Goal: Navigation & Orientation: Find specific page/section

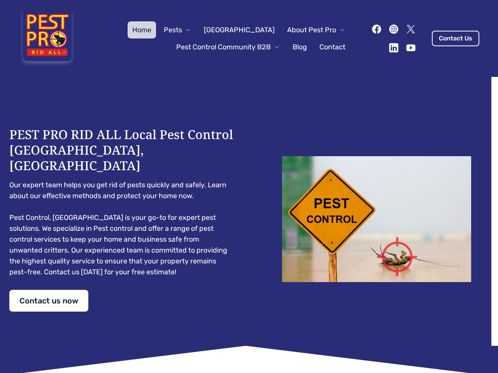
click at [249, 187] on div "PEST PRO RID ALL Local Pest Control [GEOGRAPHIC_DATA], [GEOGRAPHIC_DATA] Our ex…" at bounding box center [248, 219] width 479 height 185
click at [182, 30] on span "Pests" at bounding box center [173, 29] width 18 height 11
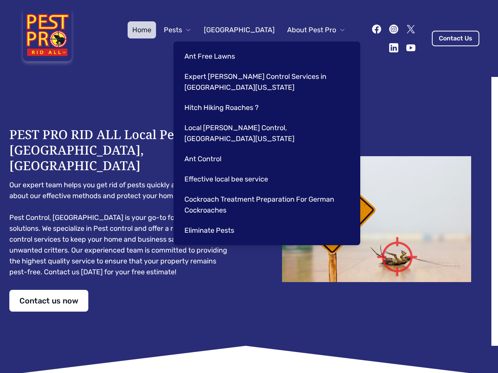
click at [308, 30] on span "About Pest Pro" at bounding box center [311, 29] width 49 height 11
click at [220, 47] on div "Ant Free Lawns Expert [PERSON_NAME] Control Services in [GEOGRAPHIC_DATA] [US_S…" at bounding box center [266, 144] width 187 height 204
